Goal: Find specific page/section: Find specific page/section

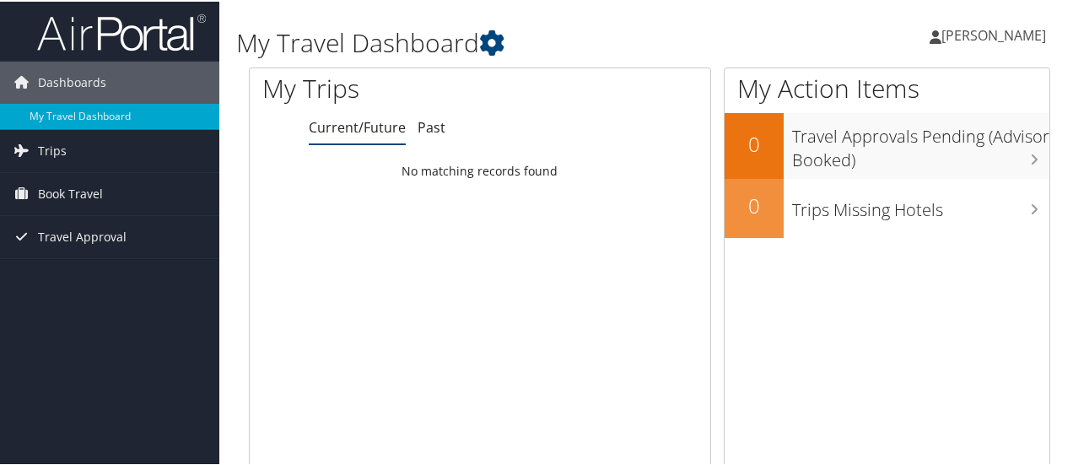
click at [742, 51] on div "Ethan Brown Ethan Brown My Settings Travel Agency Contacts View Travel Profile …" at bounding box center [899, 40] width 360 height 65
click at [704, 26] on h1 "My Travel Dashboard" at bounding box center [511, 41] width 551 height 35
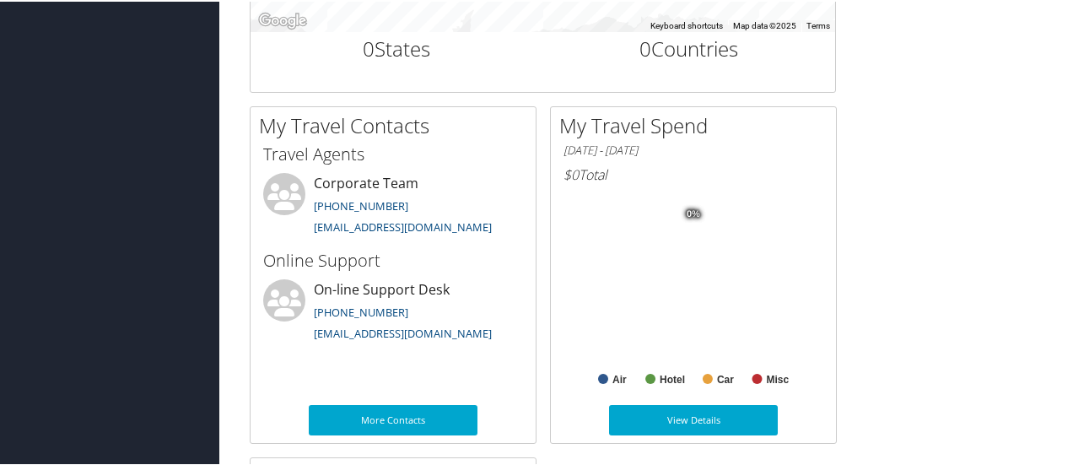
scroll to position [839, 0]
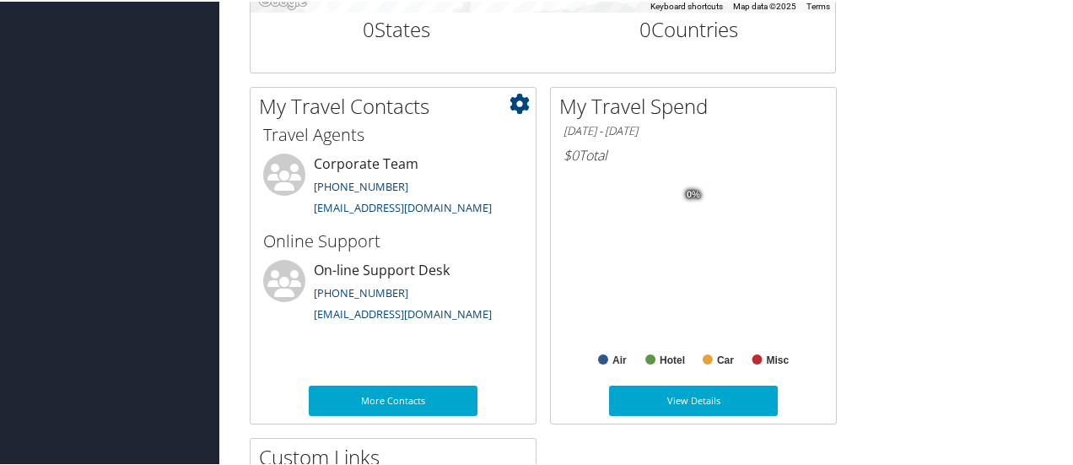
click at [519, 99] on icon at bounding box center [519, 102] width 20 height 20
click at [324, 180] on link "248-799-0776" at bounding box center [361, 184] width 94 height 15
click at [376, 202] on link "info@motorcitytravel.com" at bounding box center [403, 205] width 178 height 15
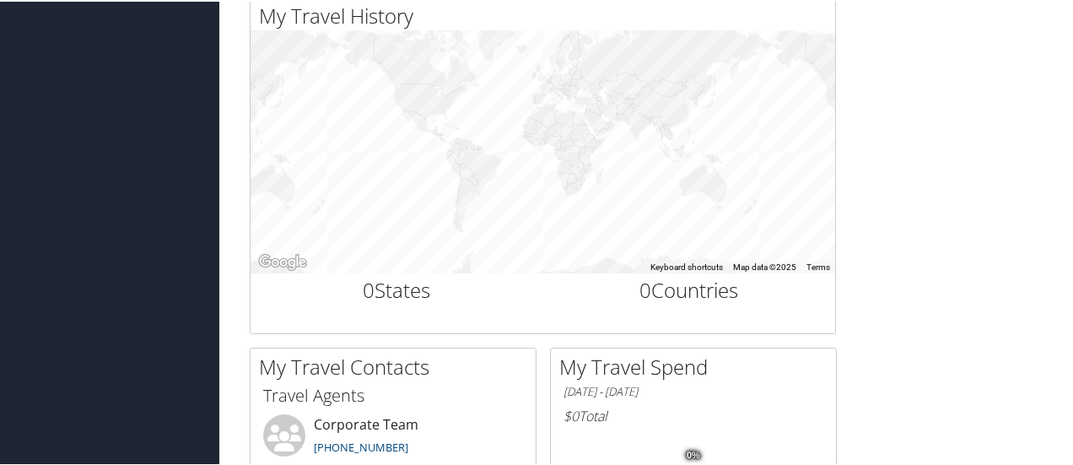
scroll to position [506, 0]
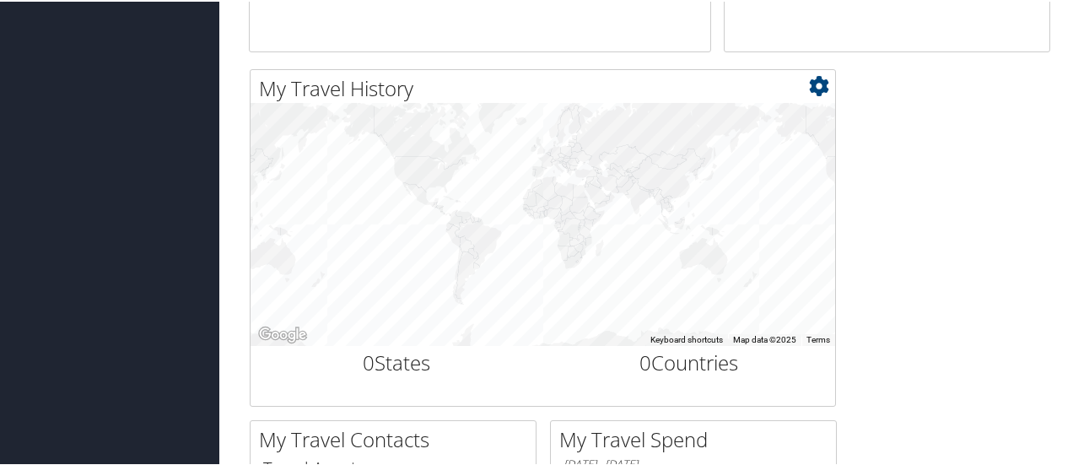
click at [578, 149] on div at bounding box center [542, 222] width 584 height 243
click at [572, 153] on div at bounding box center [542, 222] width 584 height 243
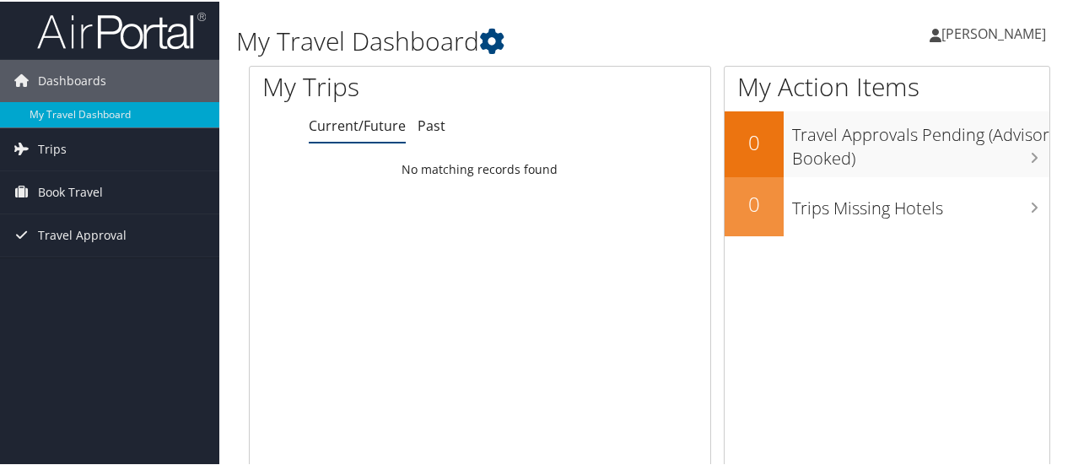
scroll to position [0, 0]
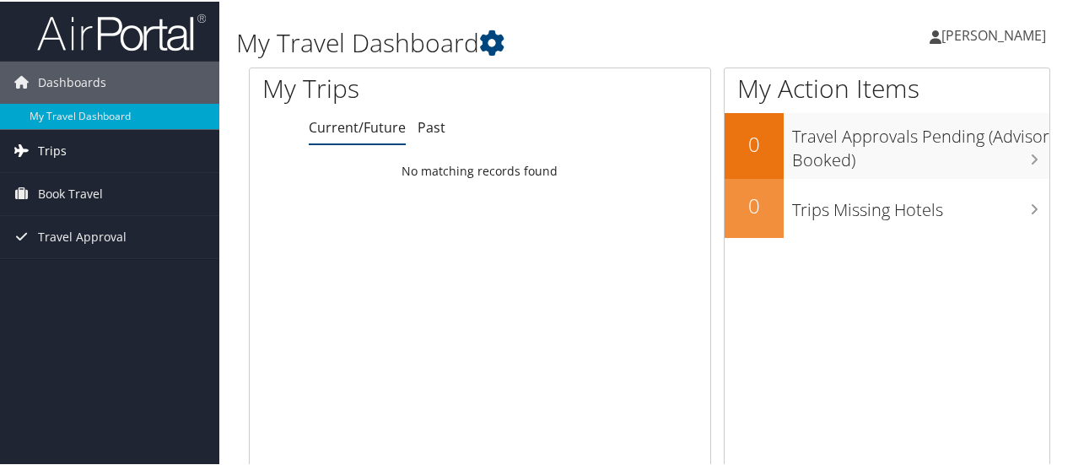
click at [56, 148] on span "Trips" at bounding box center [52, 149] width 29 height 42
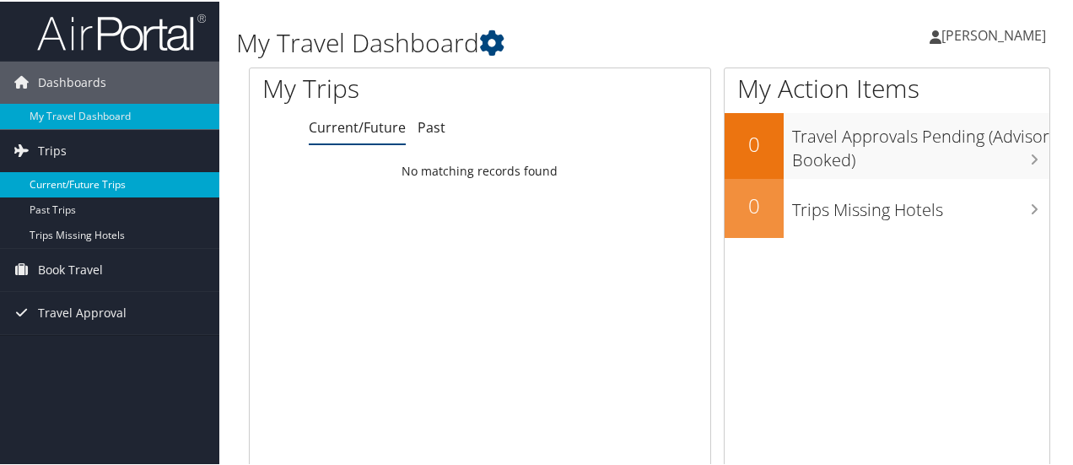
click at [62, 175] on link "Current/Future Trips" at bounding box center [109, 182] width 219 height 25
